Goal: Information Seeking & Learning: Check status

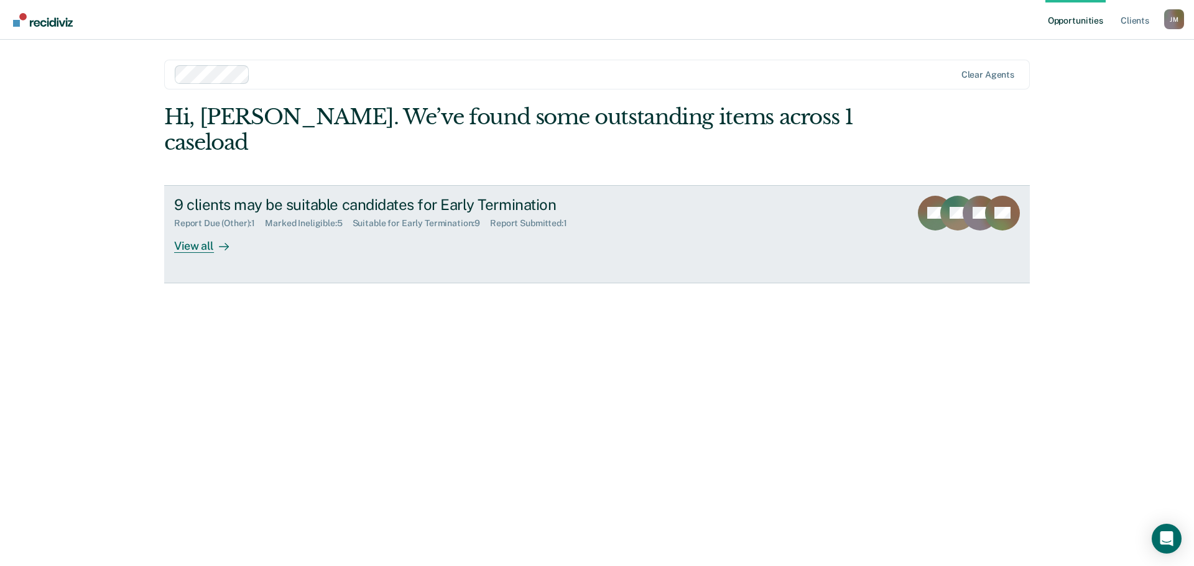
click at [431, 218] on div "Suitable for Early Termination : 9" at bounding box center [421, 223] width 138 height 11
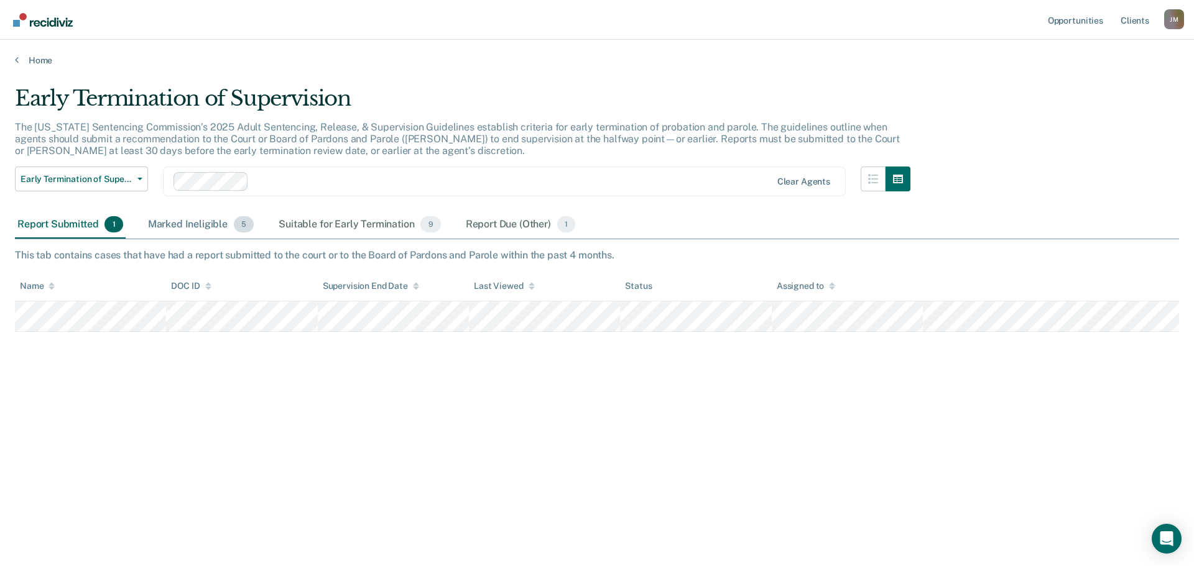
click at [193, 224] on div "Marked Ineligible 5" at bounding box center [200, 224] width 111 height 27
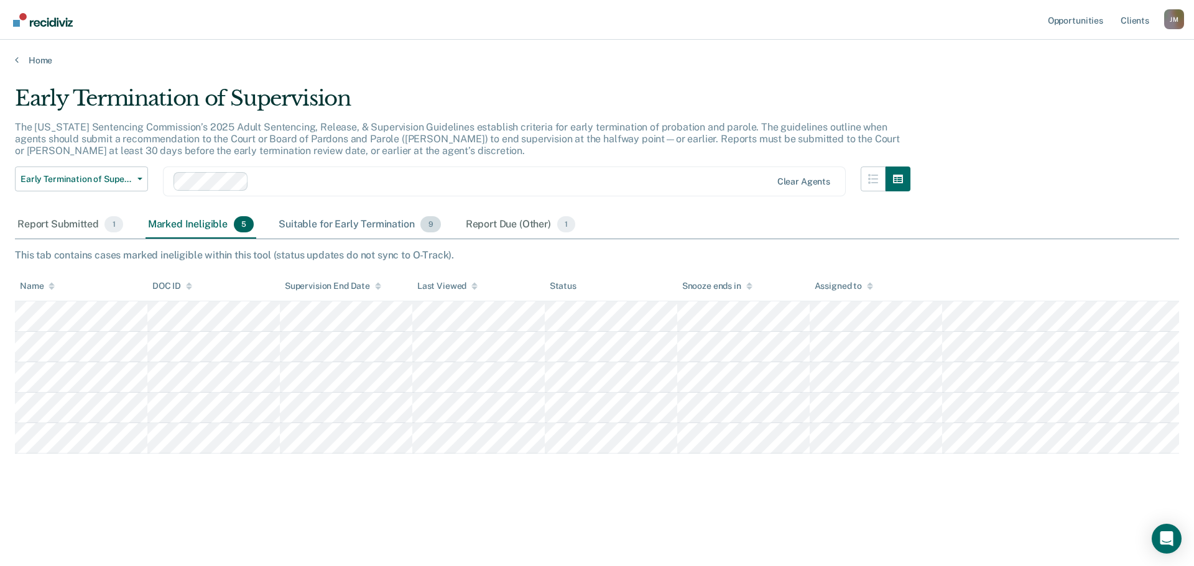
click at [355, 224] on div "Suitable for Early Termination 9" at bounding box center [359, 224] width 167 height 27
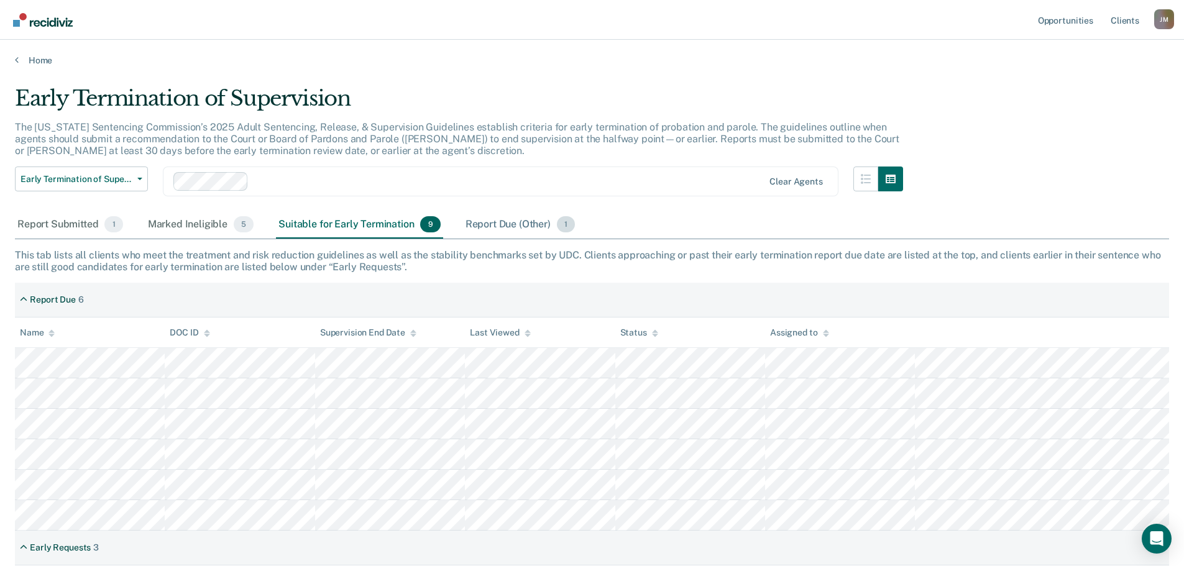
click at [519, 223] on div "Report Due (Other) 1" at bounding box center [520, 224] width 114 height 27
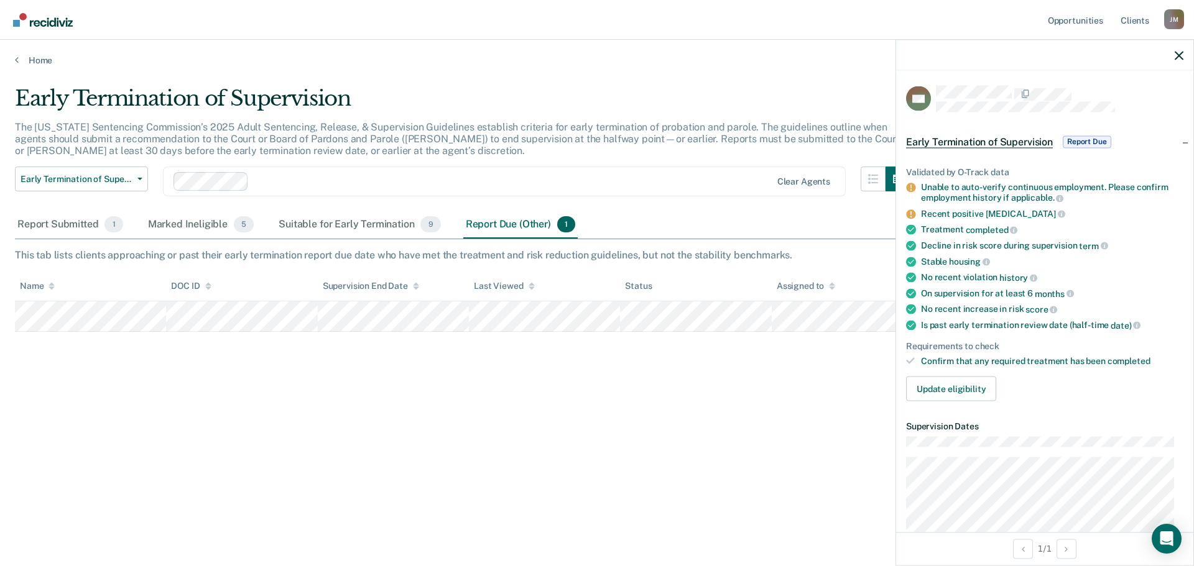
click at [743, 472] on div "Early Termination of Supervision The [US_STATE] Sentencing Commission’s 2025 Ad…" at bounding box center [597, 279] width 1164 height 387
click at [1178, 58] on icon "button" at bounding box center [1178, 55] width 9 height 9
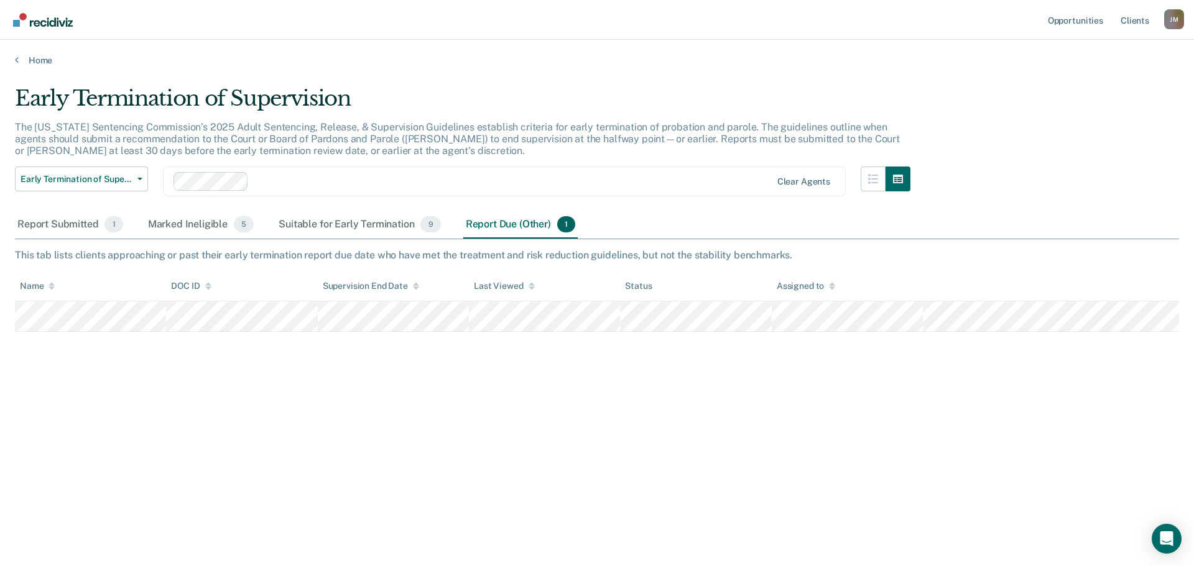
click at [879, 404] on div "Early Termination of Supervision The [US_STATE] Sentencing Commission’s 2025 Ad…" at bounding box center [597, 279] width 1164 height 387
